Goal: Communication & Community: Answer question/provide support

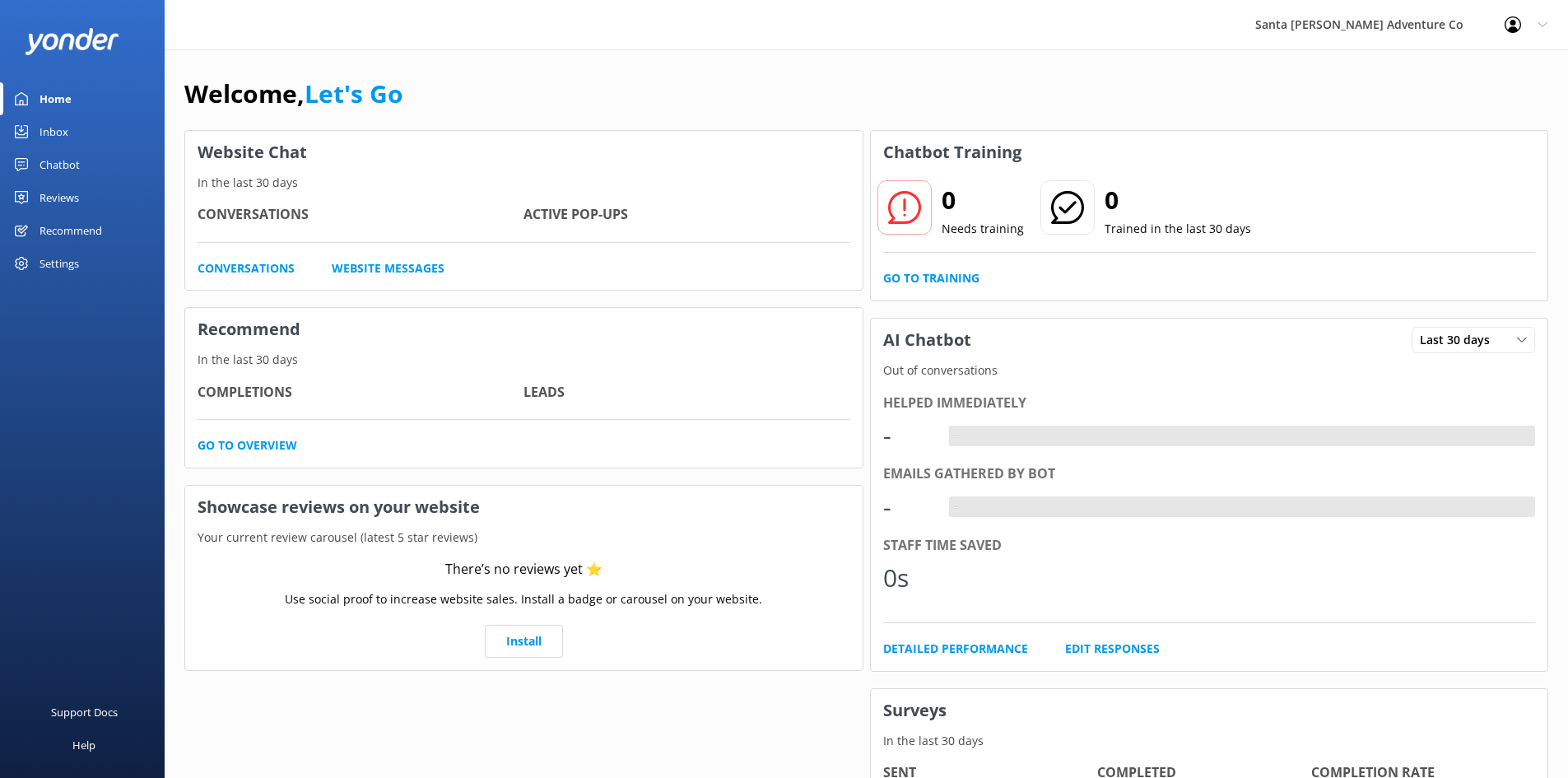
click at [55, 123] on div "Inbox" at bounding box center [54, 132] width 29 height 33
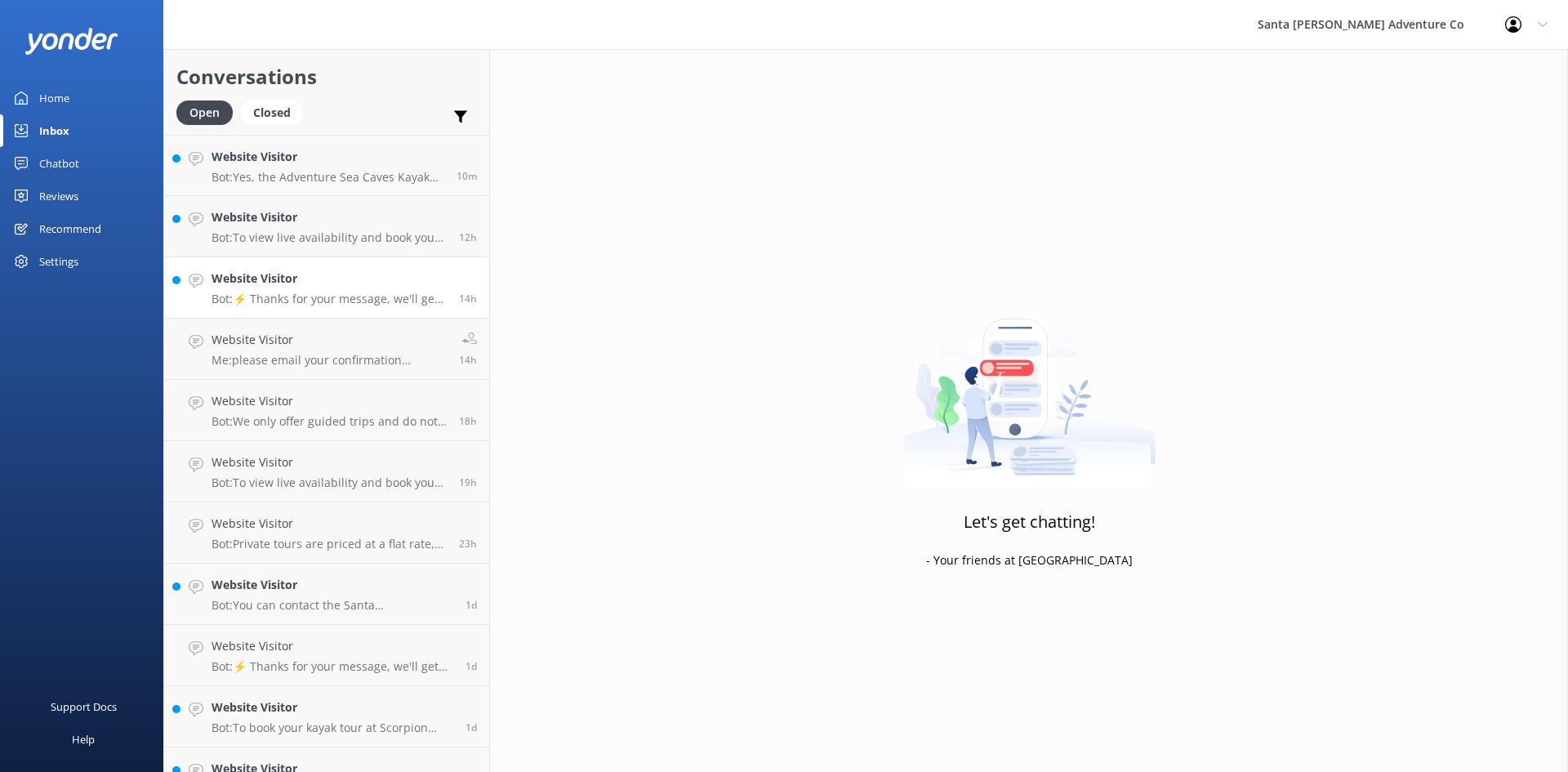
click at [368, 279] on h4 "Website Visitor" at bounding box center [329, 279] width 236 height 18
